Goal: Transaction & Acquisition: Download file/media

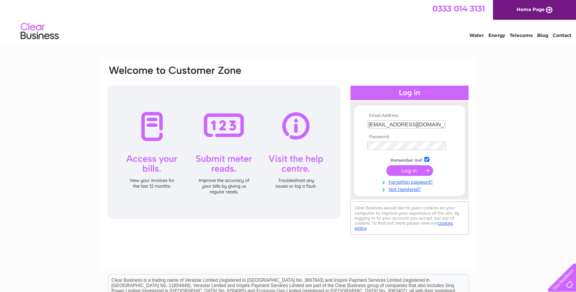
click at [417, 125] on input "kinglassiepharmacy@gmail.com" at bounding box center [407, 124] width 79 height 8
click at [417, 125] on input "kinglassiepharmacy@gmail.com" at bounding box center [407, 124] width 79 height 9
type input "pharmacykinross@gmail.com"
click at [404, 176] on td at bounding box center [410, 171] width 88 height 14
click at [407, 170] on input "submit" at bounding box center [410, 170] width 47 height 11
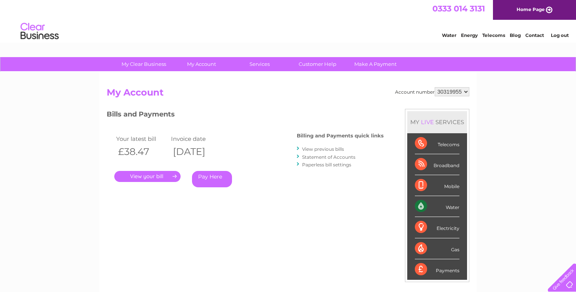
click at [313, 150] on link "View previous bills" at bounding box center [323, 149] width 42 height 6
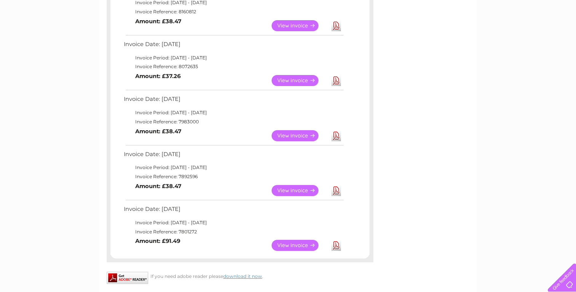
scroll to position [161, 0]
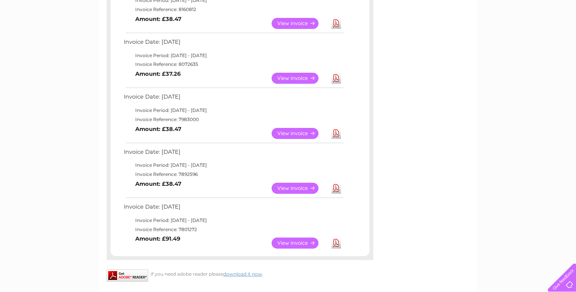
click at [336, 244] on link "Download" at bounding box center [337, 243] width 10 height 11
click at [337, 191] on link "Download" at bounding box center [337, 188] width 10 height 11
click at [337, 133] on link "Download" at bounding box center [337, 133] width 10 height 11
click at [338, 79] on link "Download" at bounding box center [337, 78] width 10 height 11
click at [337, 27] on link "Download" at bounding box center [337, 23] width 10 height 11
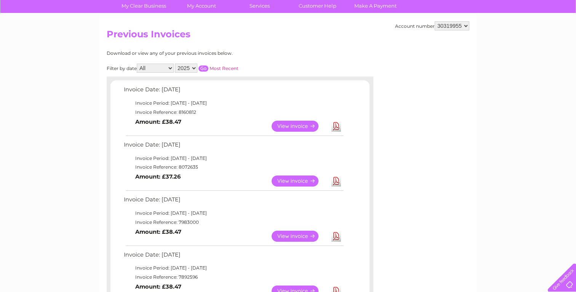
scroll to position [58, 0]
